Goal: Navigation & Orientation: Find specific page/section

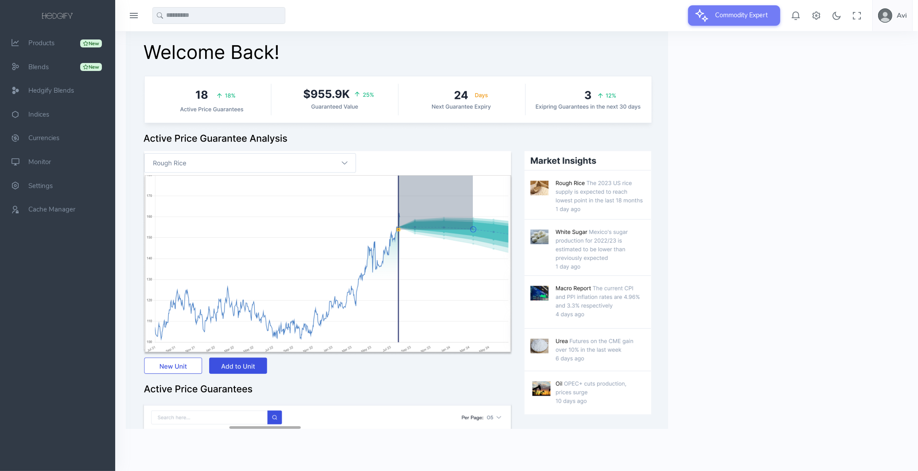
click at [220, 86] on img at bounding box center [397, 230] width 542 height 398
click at [471, 107] on img at bounding box center [397, 230] width 542 height 398
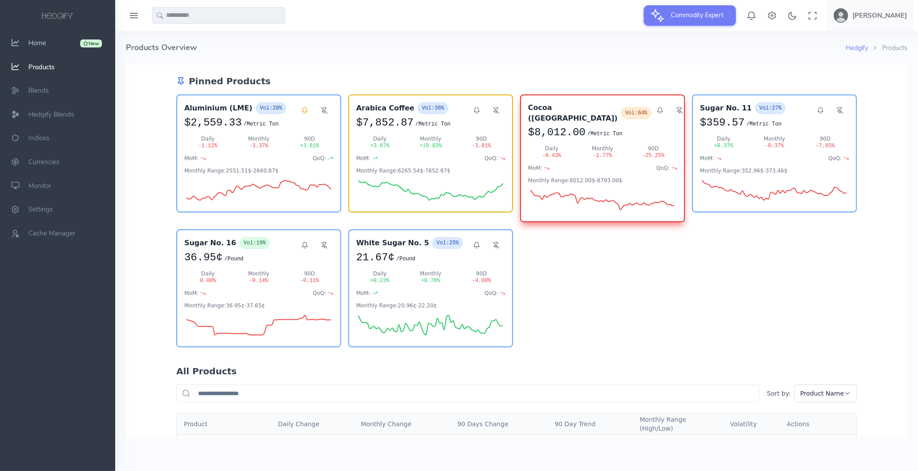
click at [25, 46] on icon "scrollable content" at bounding box center [15, 43] width 22 height 9
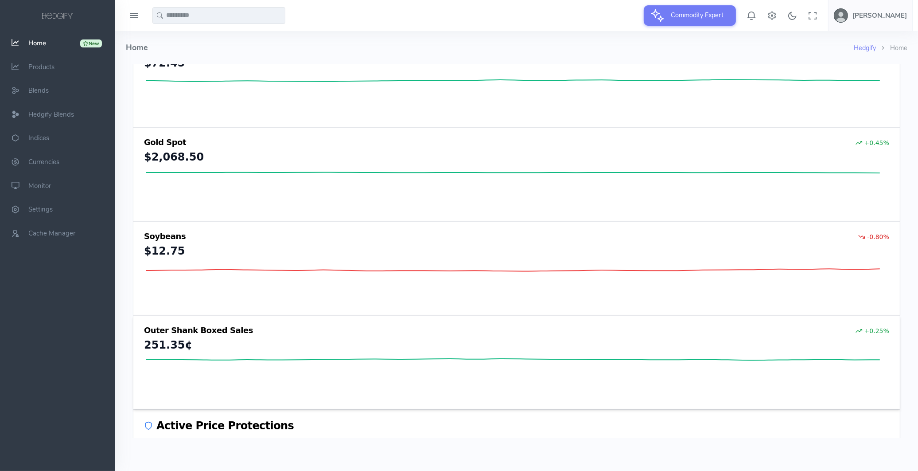
scroll to position [564, 0]
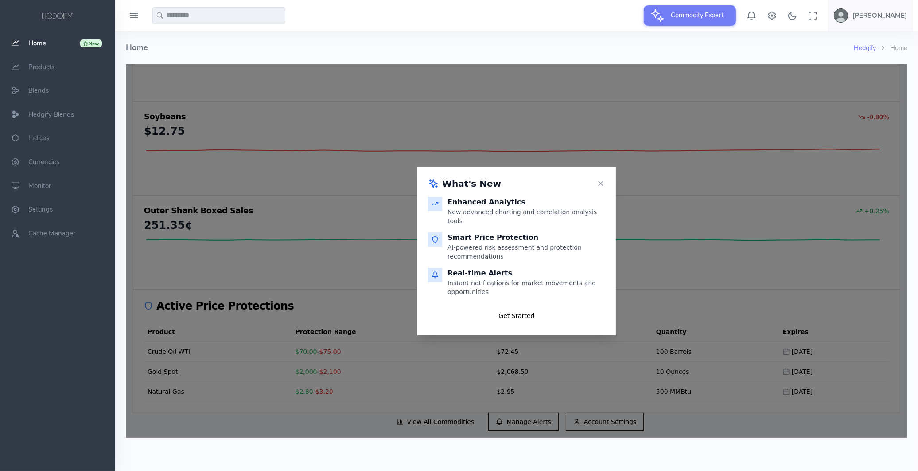
click at [532, 317] on button "Get Started" at bounding box center [516, 315] width 177 height 18
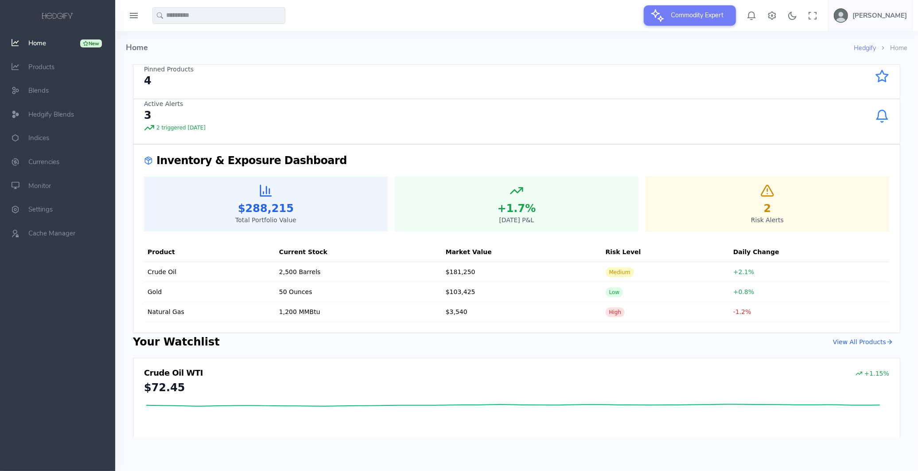
scroll to position [0, 0]
